Goal: Information Seeking & Learning: Learn about a topic

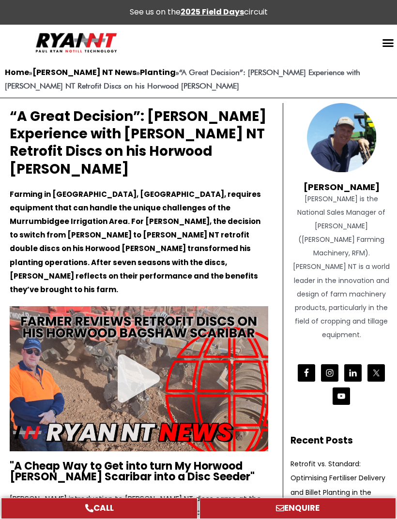
click at [380, 50] on div "Menu Toggle" at bounding box center [388, 43] width 18 height 18
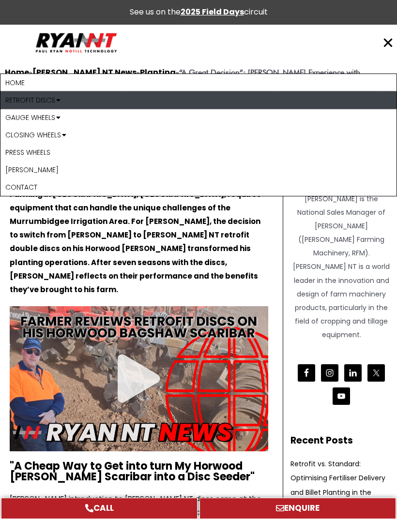
click at [60, 99] on span at bounding box center [57, 100] width 5 height 16
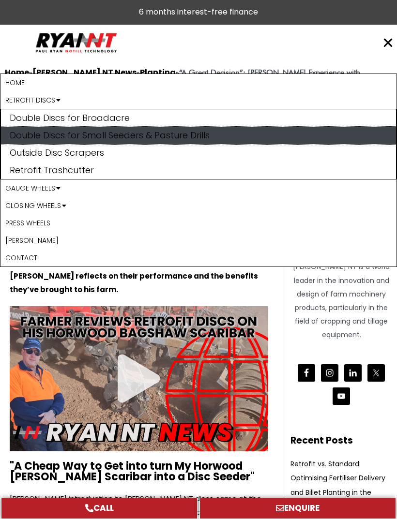
click at [150, 136] on link "Double Discs for Small Seeders & Pasture Drills" at bounding box center [198, 135] width 395 height 17
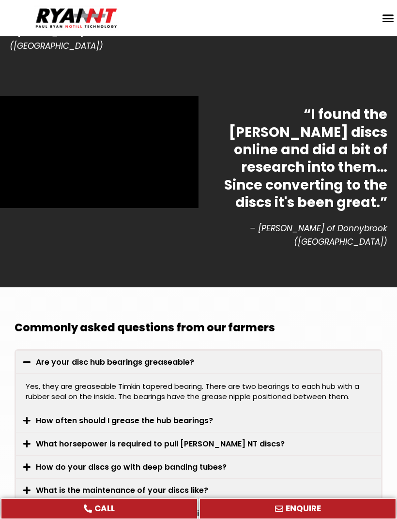
scroll to position [2920, 0]
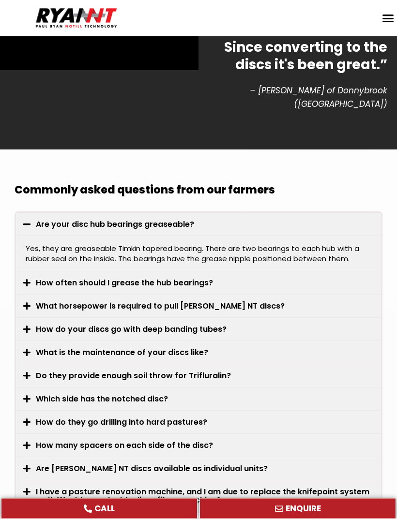
click at [296, 295] on div "What horsepower is required to pull RYAN NT discs?" at bounding box center [198, 306] width 365 height 23
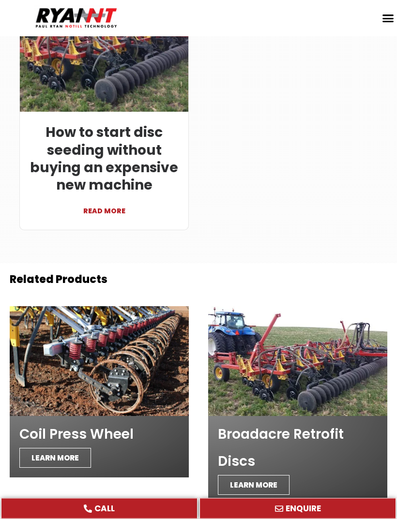
scroll to position [3760, 0]
click at [177, 306] on div at bounding box center [99, 361] width 179 height 110
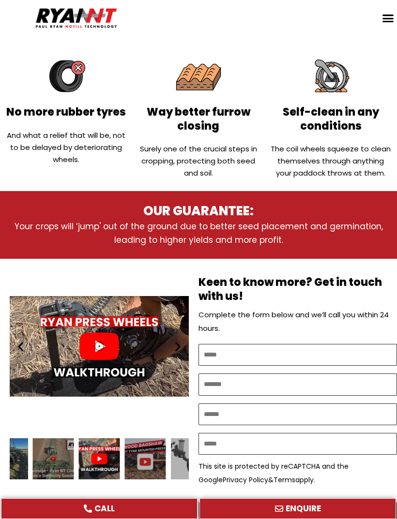
scroll to position [409, 0]
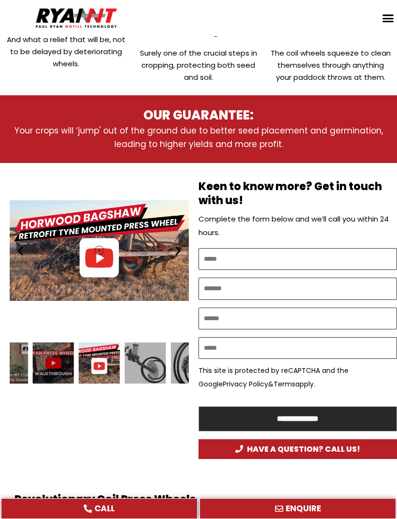
click at [101, 263] on div "Play" at bounding box center [99, 250] width 179 height 175
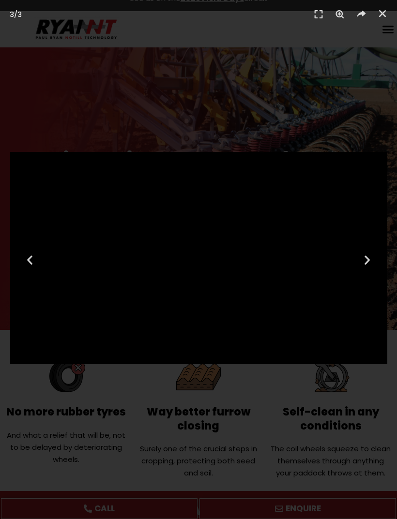
scroll to position [15, 0]
click at [317, 95] on div "3 / 3" at bounding box center [198, 259] width 397 height 519
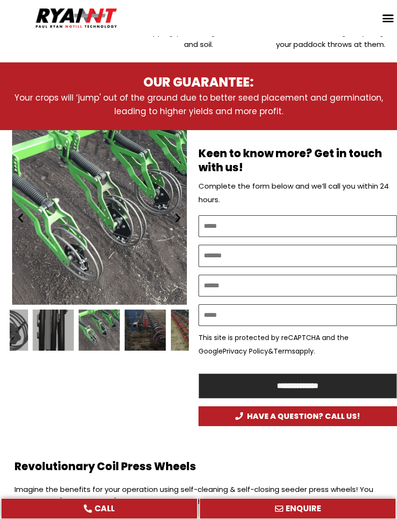
scroll to position [443, 0]
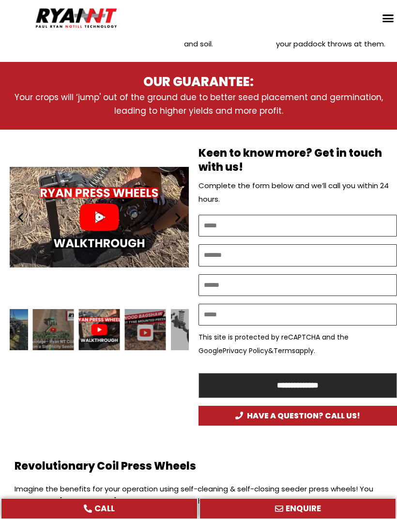
click at [104, 224] on div "Play" at bounding box center [99, 217] width 179 height 175
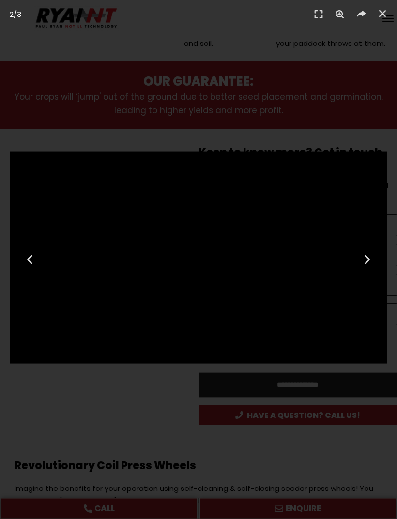
scroll to position [443, 0]
click at [321, 124] on div "2 / 3" at bounding box center [198, 259] width 397 height 519
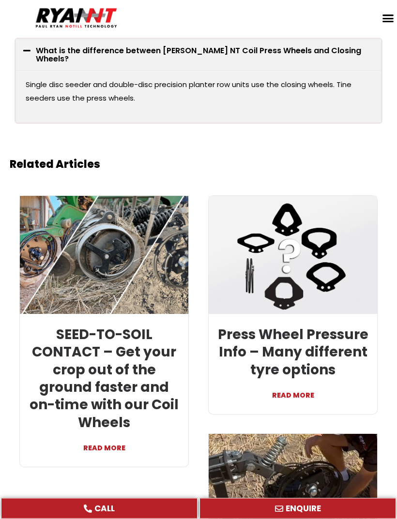
scroll to position [2470, 0]
click at [120, 432] on link "READ MORE" at bounding box center [104, 443] width 154 height 23
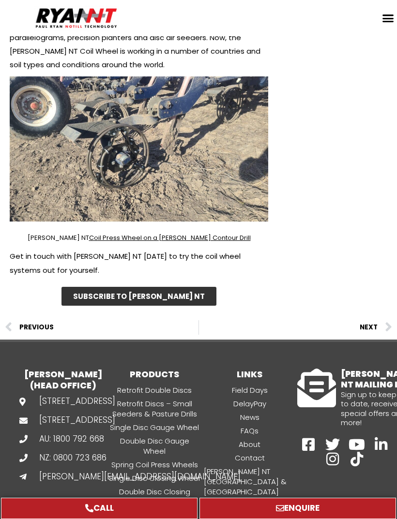
scroll to position [3007, 0]
